Goal: Task Accomplishment & Management: Manage account settings

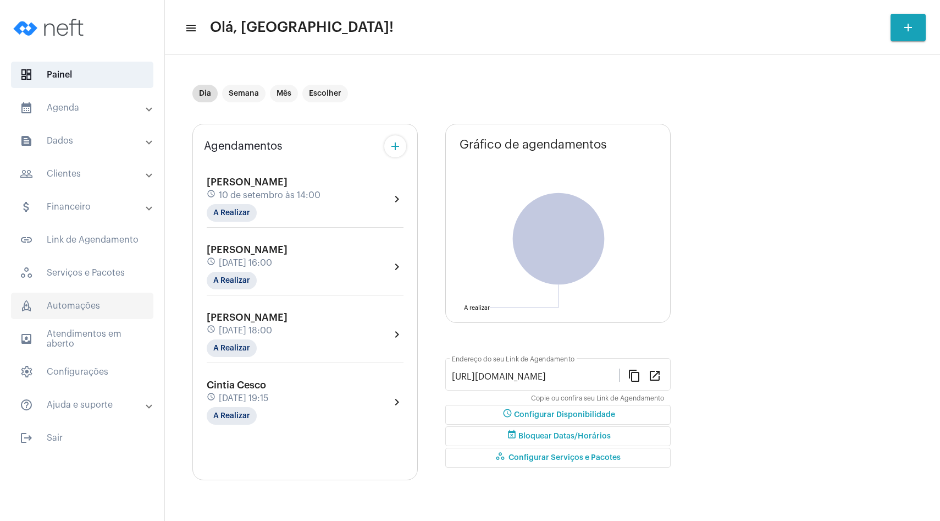
click at [79, 304] on span "rocket_outlined Automações" at bounding box center [82, 306] width 142 height 26
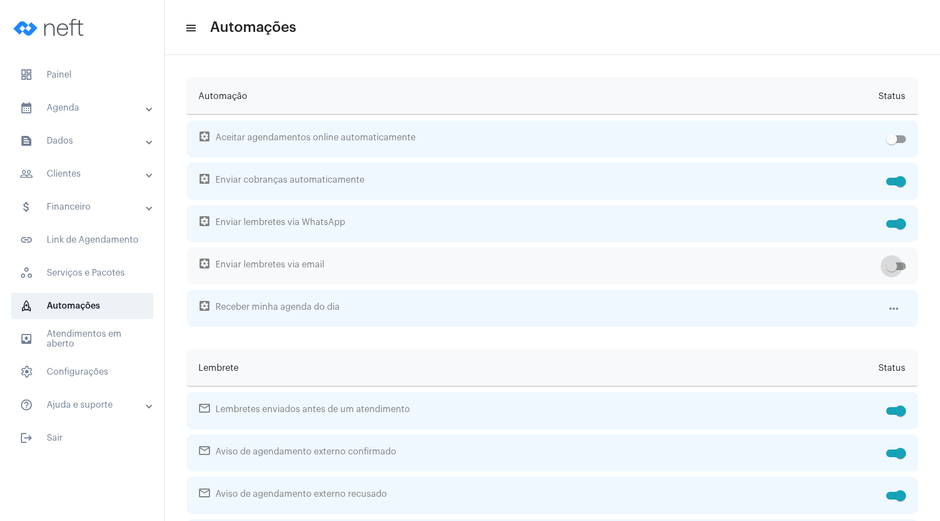
click at [900, 271] on label at bounding box center [896, 266] width 20 height 13
click at [892, 271] on input "checkbox" at bounding box center [891, 270] width 1 height 1
checkbox input "true"
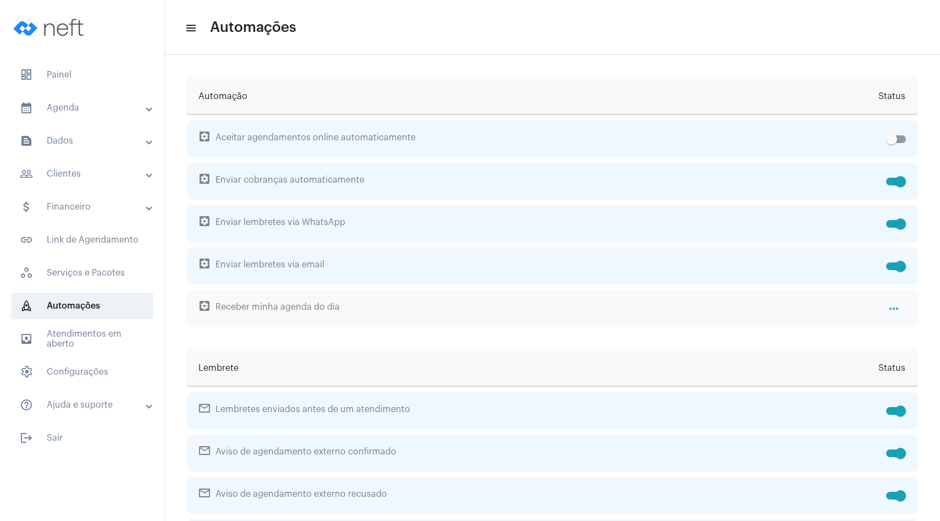
click at [895, 311] on mat-icon "more_horiz" at bounding box center [894, 308] width 13 height 13
click at [892, 309] on mat-icon "more_horiz" at bounding box center [894, 308] width 13 height 13
click at [253, 310] on span "settings_applications Receber minha agenda do dia" at bounding box center [541, 308] width 684 height 37
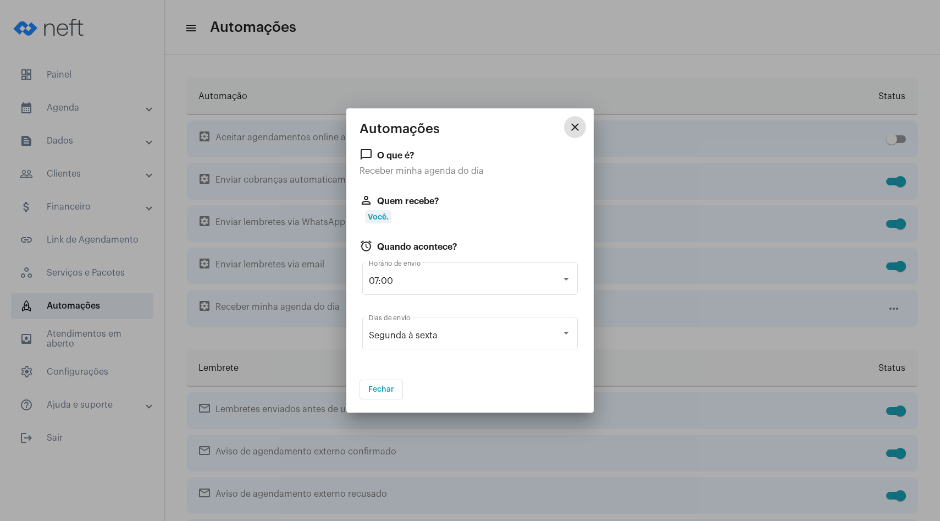
click at [571, 128] on mat-icon "close" at bounding box center [575, 126] width 13 height 13
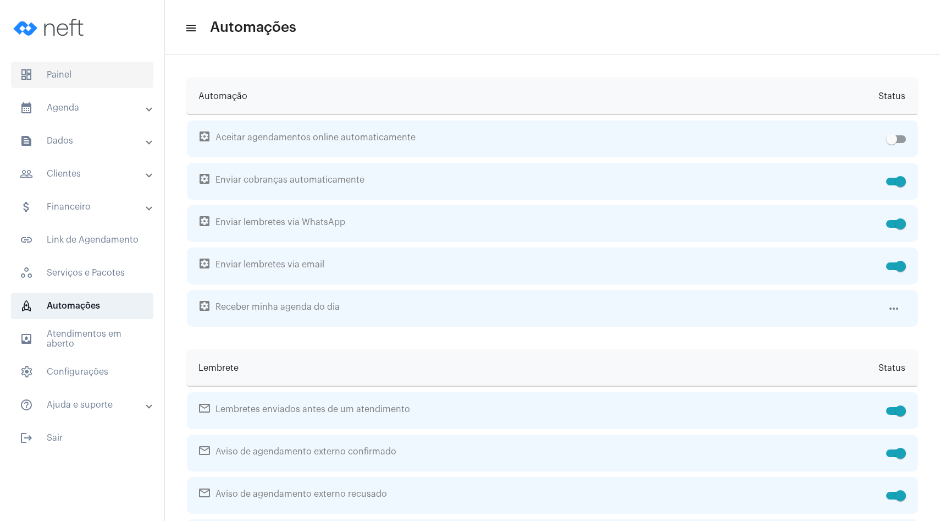
click at [85, 86] on span "dashboard Painel" at bounding box center [82, 75] width 142 height 26
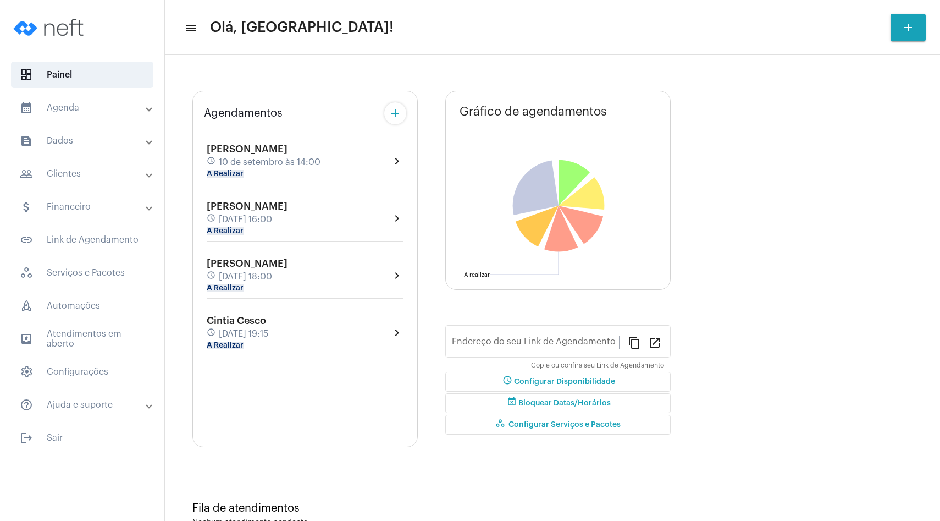
type input "[URL][DOMAIN_NAME]"
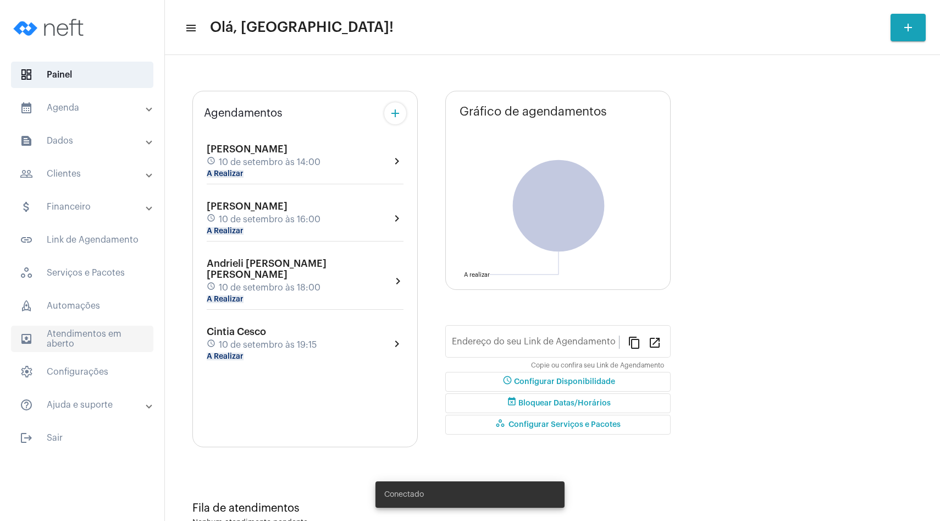
type input "[URL][DOMAIN_NAME][PERSON_NAME]"
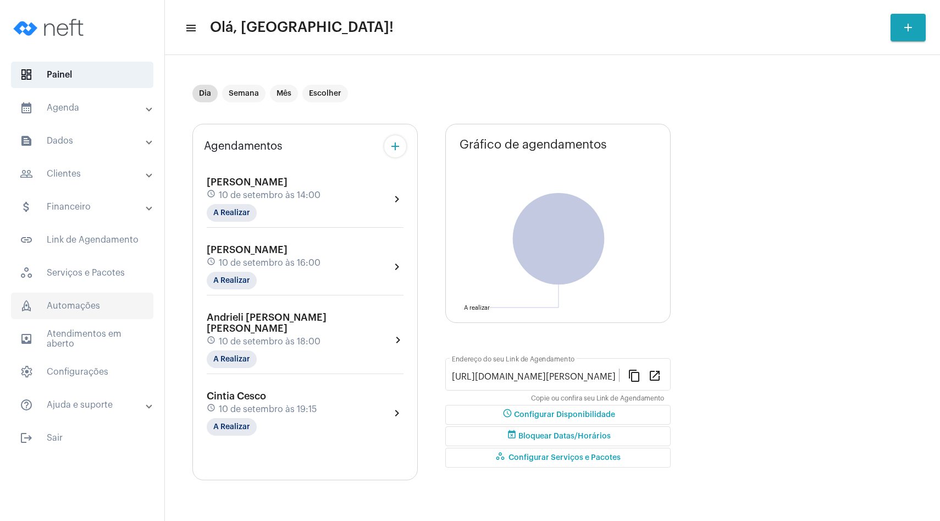
click at [75, 301] on span "rocket_outlined Automações" at bounding box center [82, 306] width 142 height 26
